Goal: Transaction & Acquisition: Purchase product/service

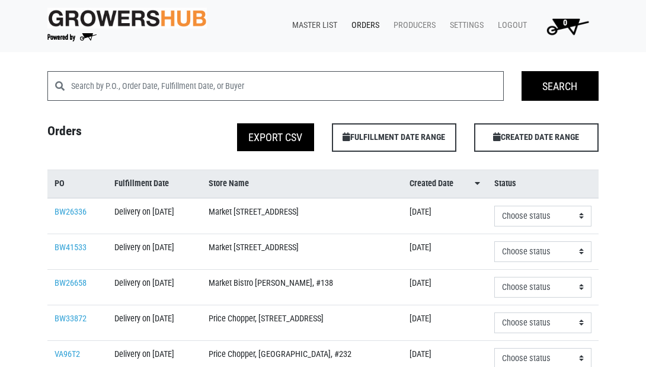
click at [313, 34] on link "Master List" at bounding box center [312, 25] width 59 height 23
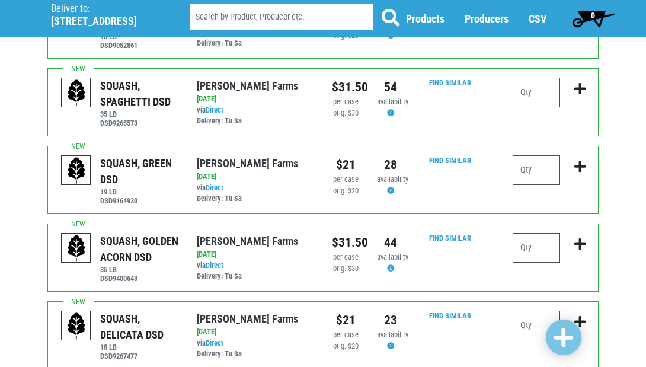
scroll to position [218, 0]
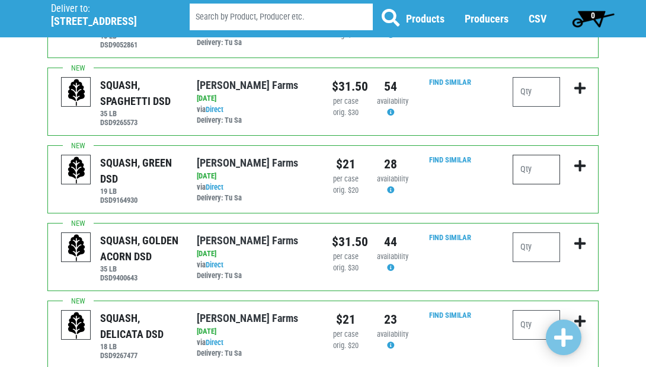
click at [530, 169] on input "number" at bounding box center [536, 170] width 47 height 30
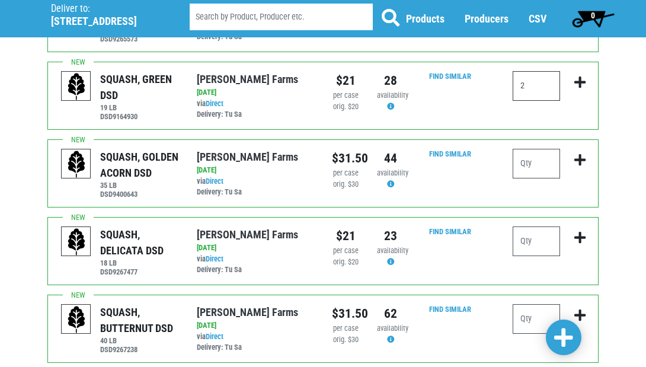
scroll to position [302, 0]
type input "2"
click at [533, 248] on input "number" at bounding box center [536, 241] width 47 height 30
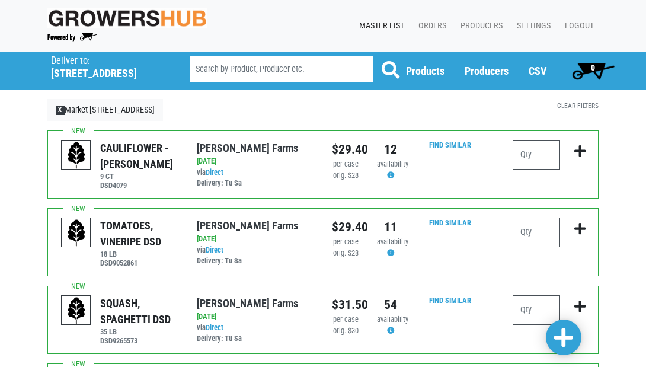
scroll to position [0, 0]
type input "2"
click at [531, 156] on input "number" at bounding box center [536, 155] width 47 height 30
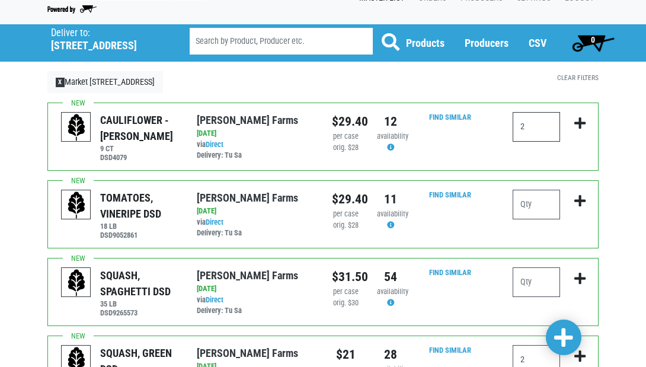
scroll to position [33, 0]
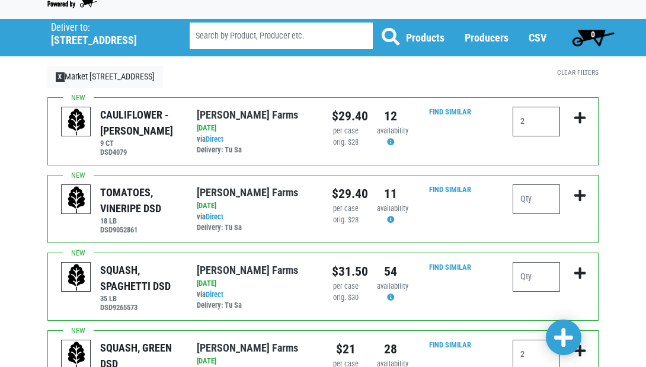
type input "2"
click at [535, 203] on input "number" at bounding box center [536, 199] width 47 height 30
type input "3"
click at [562, 338] on span at bounding box center [563, 337] width 19 height 21
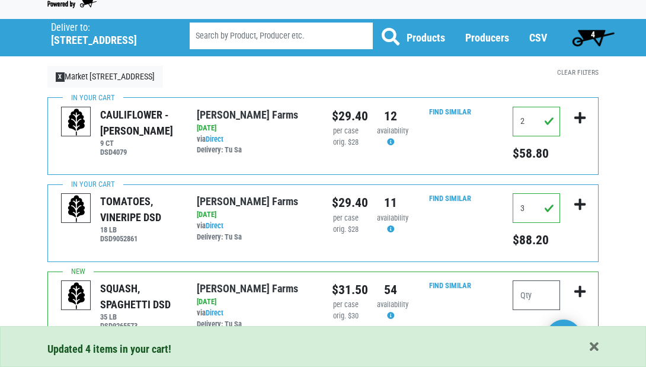
click at [585, 34] on span "4" at bounding box center [593, 37] width 53 height 24
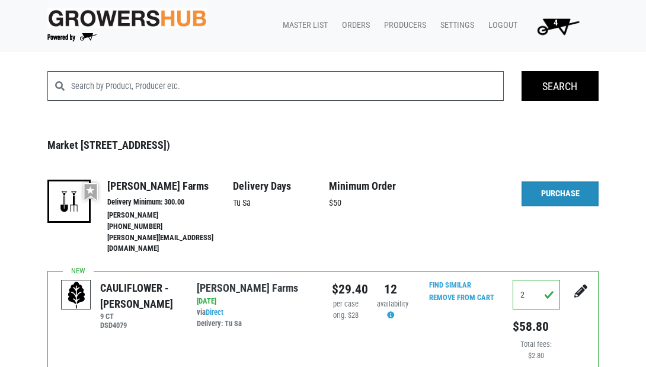
click at [559, 193] on link "Purchase" at bounding box center [560, 193] width 77 height 25
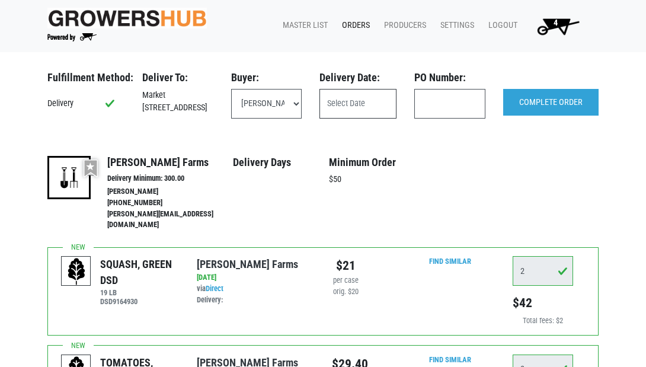
click at [359, 108] on input "text" at bounding box center [357, 104] width 77 height 30
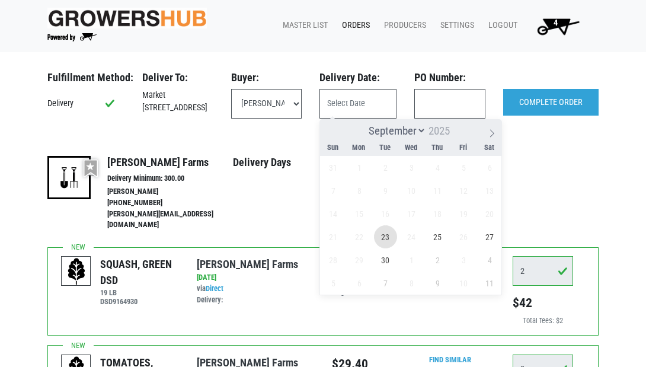
click at [382, 230] on span "23" at bounding box center [385, 236] width 23 height 23
type input "[DATE]"
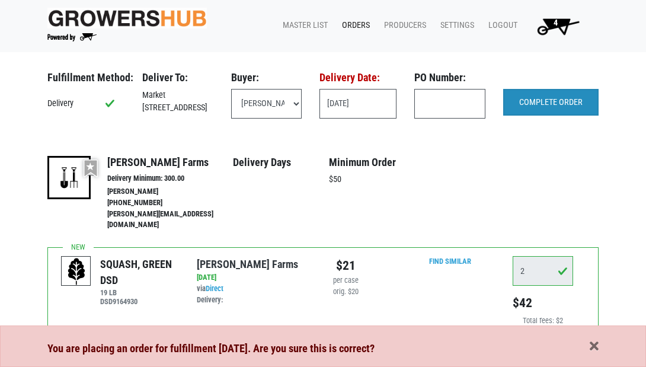
click at [543, 102] on input "COMPLETE ORDER" at bounding box center [550, 102] width 95 height 27
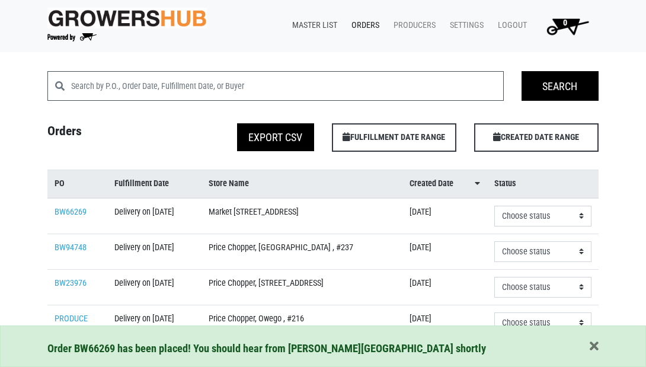
click at [309, 24] on link "Master List" at bounding box center [312, 25] width 59 height 23
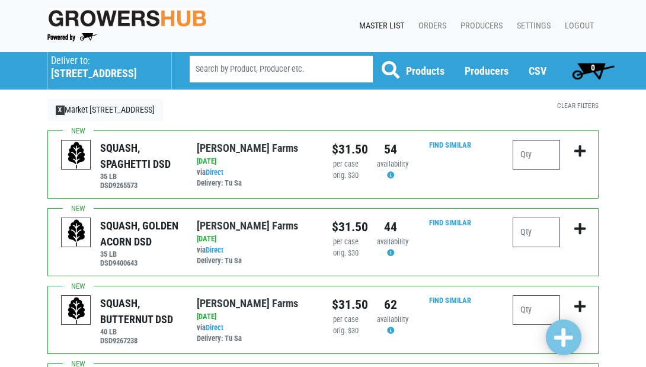
click at [87, 74] on h5 "[STREET_ADDRESS]" at bounding box center [105, 73] width 108 height 13
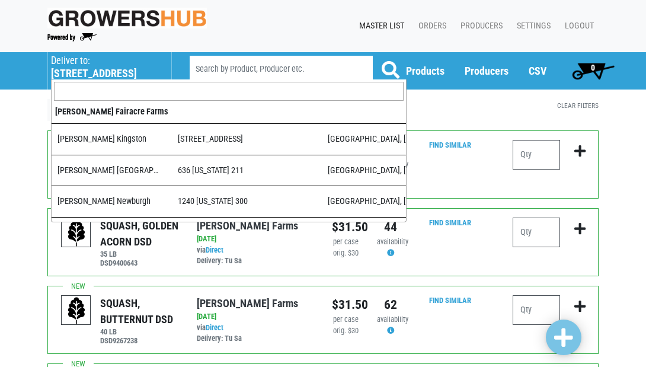
scroll to position [697, 0]
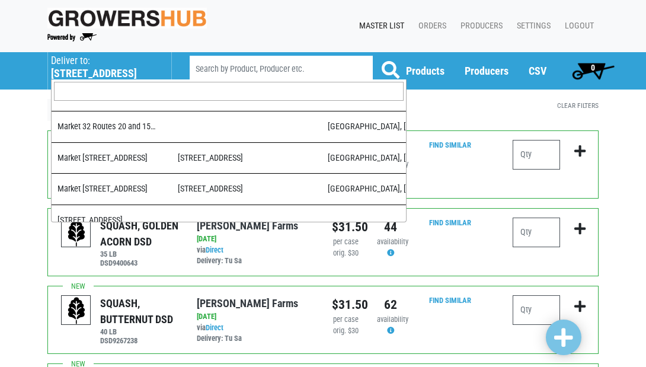
click at [91, 91] on input "search" at bounding box center [229, 91] width 350 height 19
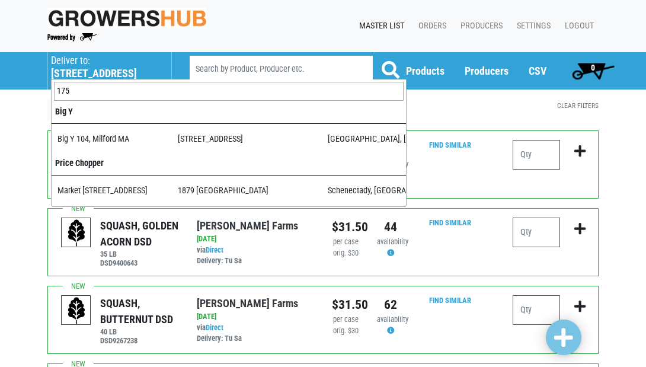
scroll to position [0, 0]
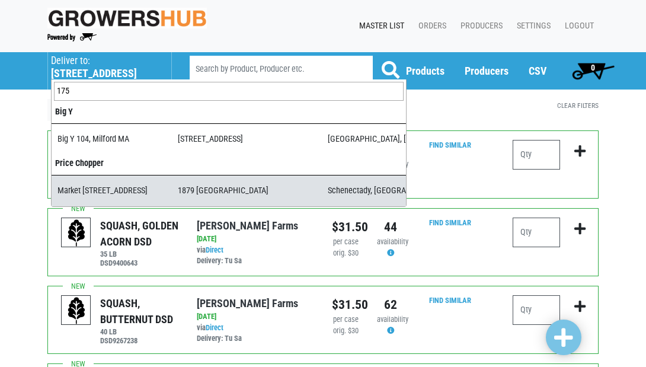
type input "175"
select select "276ffe78-500f-4a7a-a594-15c6a6ec89cb"
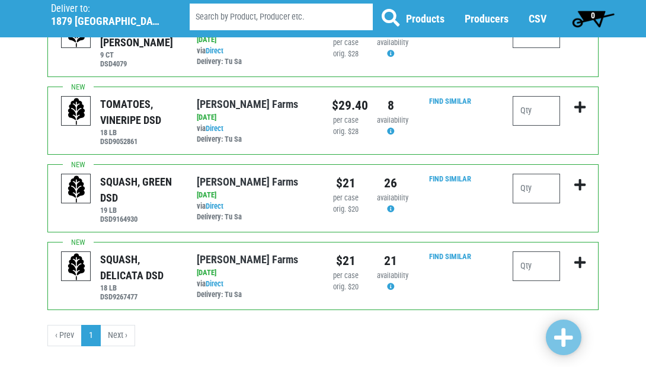
scroll to position [910, 0]
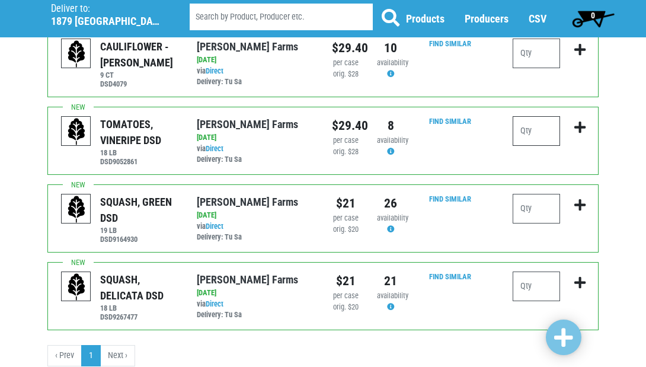
click at [551, 116] on input "number" at bounding box center [536, 131] width 47 height 30
type input "4"
click at [560, 333] on span at bounding box center [563, 337] width 19 height 21
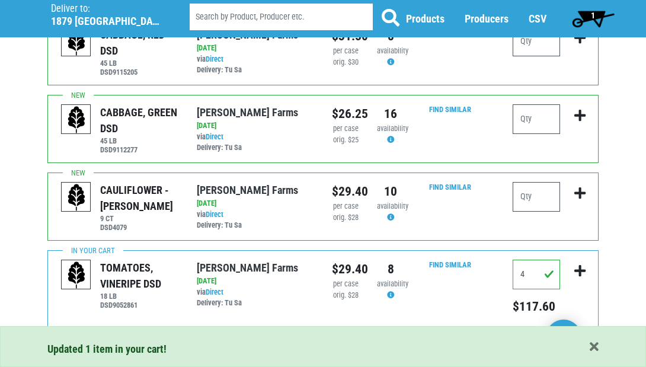
scroll to position [764, 0]
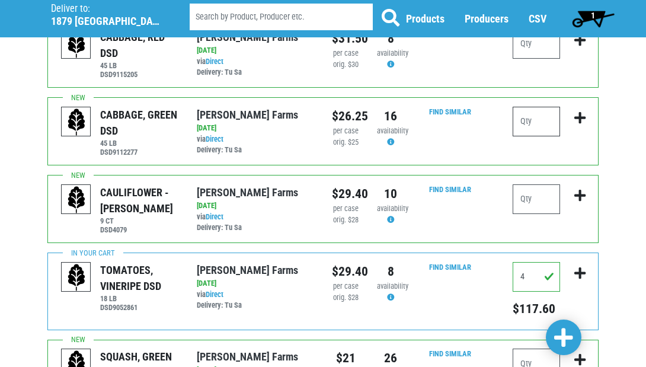
click at [539, 107] on input "number" at bounding box center [536, 122] width 47 height 30
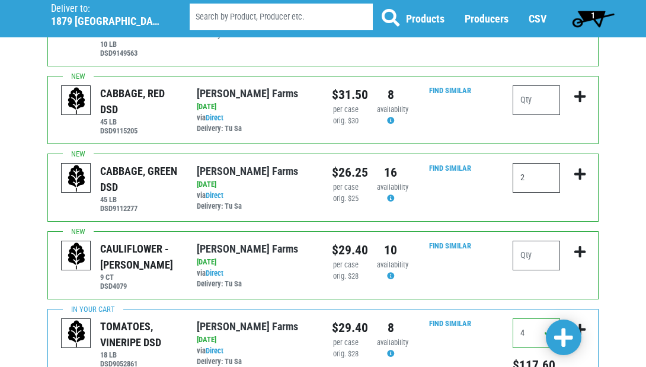
scroll to position [710, 0]
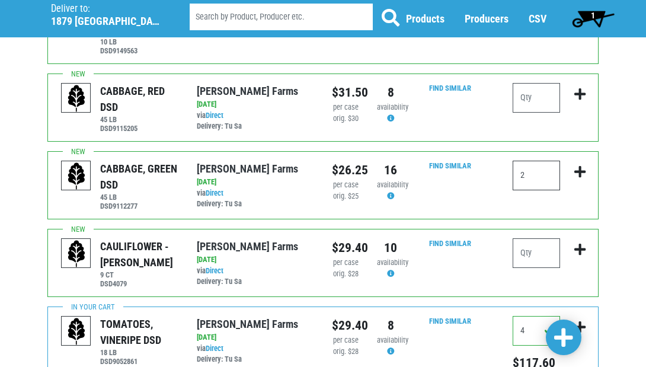
type input "2"
click at [546, 238] on input "number" at bounding box center [536, 253] width 47 height 30
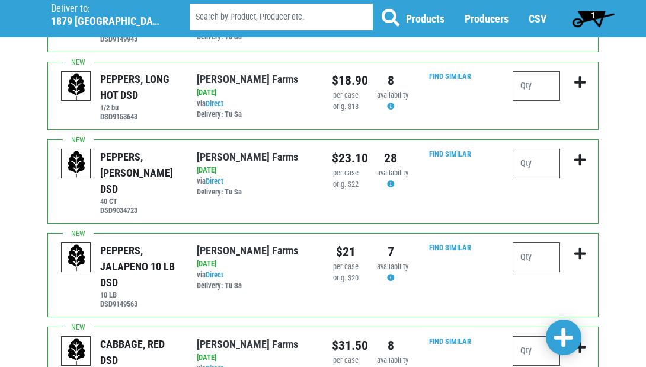
scroll to position [451, 0]
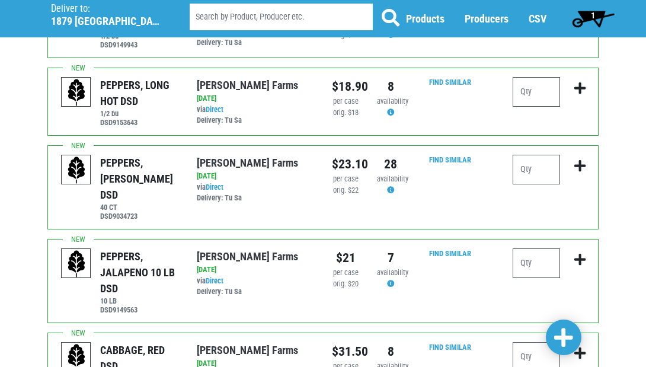
type input "3"
click at [533, 175] on input "number" at bounding box center [536, 170] width 47 height 30
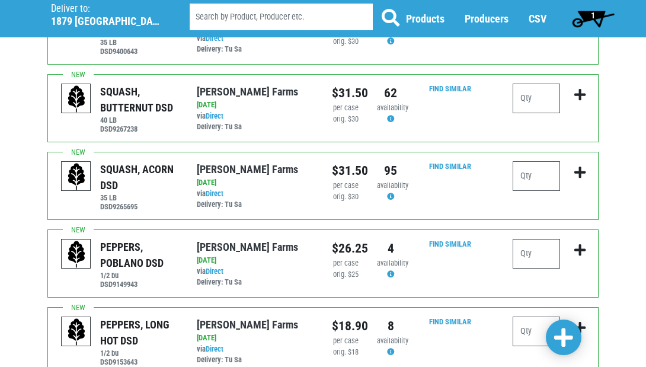
scroll to position [200, 0]
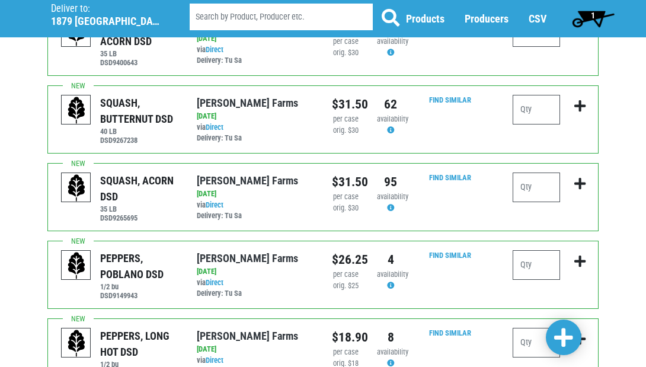
type input "4"
click at [549, 189] on input "number" at bounding box center [536, 187] width 47 height 30
type input "1"
click at [565, 331] on span at bounding box center [563, 337] width 19 height 21
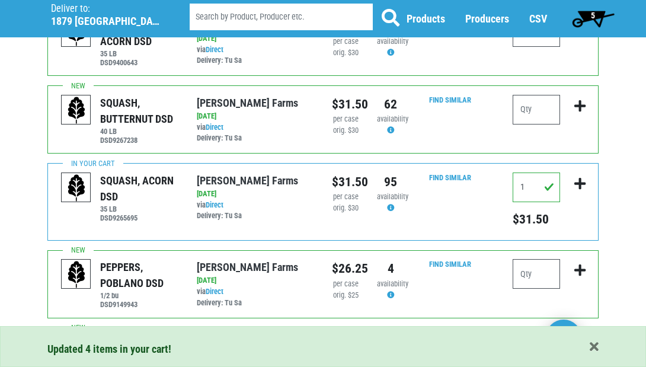
click at [591, 16] on span "5" at bounding box center [593, 15] width 4 height 9
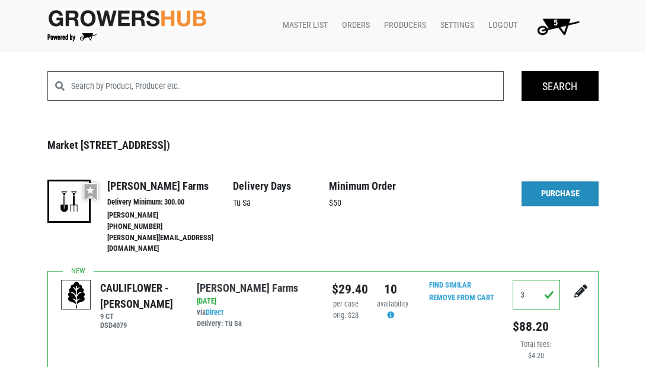
click at [549, 197] on link "Purchase" at bounding box center [560, 193] width 77 height 25
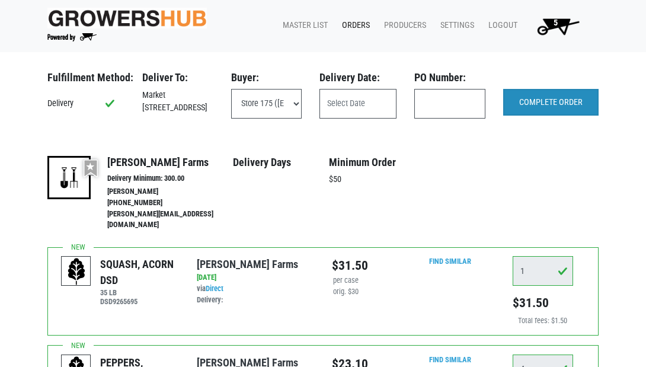
click at [545, 103] on input "COMPLETE ORDER" at bounding box center [550, 102] width 95 height 27
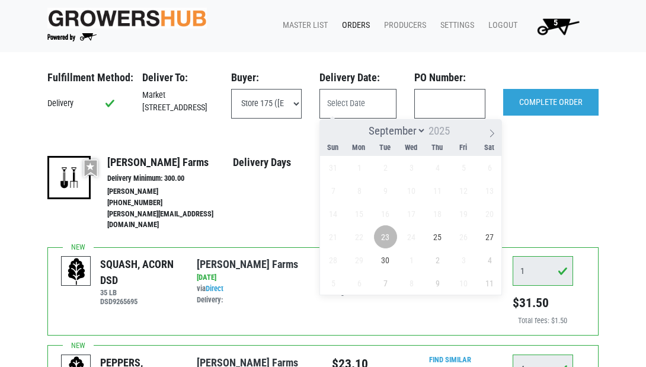
click at [383, 236] on span "23" at bounding box center [385, 236] width 23 height 23
type input "[DATE]"
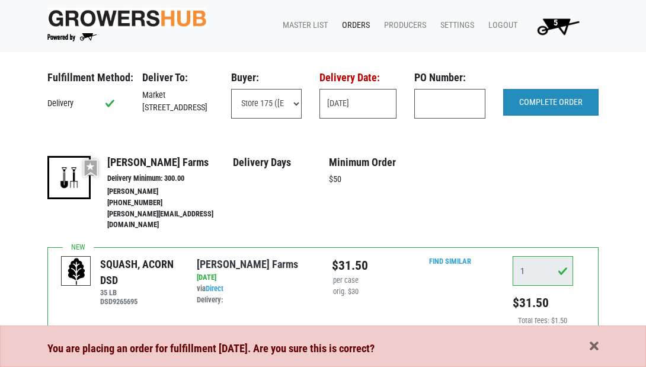
click at [553, 106] on input "COMPLETE ORDER" at bounding box center [550, 102] width 95 height 27
